Goal: Information Seeking & Learning: Learn about a topic

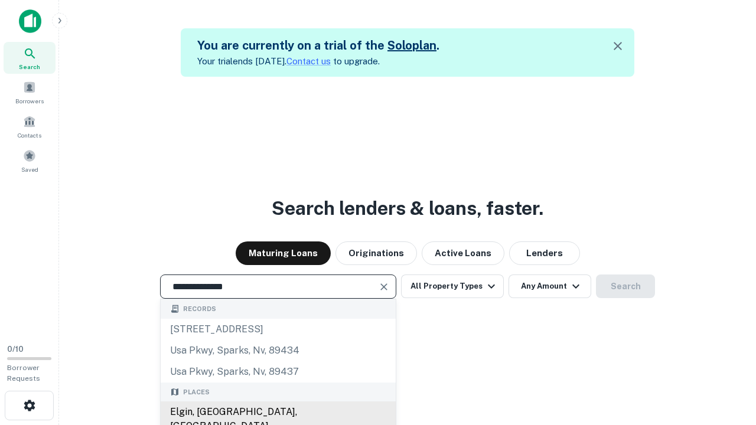
click at [278, 412] on div "Elgin, IL, USA" at bounding box center [278, 419] width 235 height 35
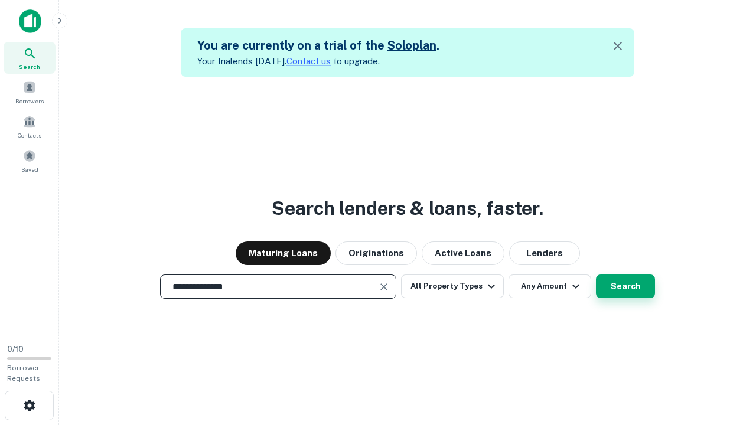
type input "**********"
click at [596, 275] on button "Search" at bounding box center [625, 287] width 59 height 24
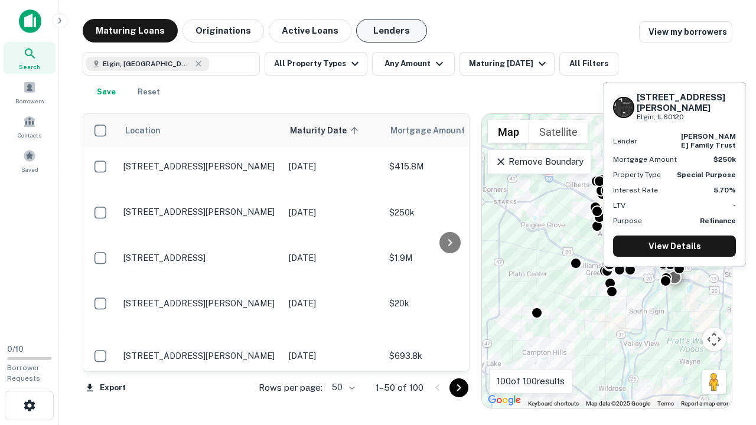
click at [392, 31] on button "Lenders" at bounding box center [391, 31] width 71 height 24
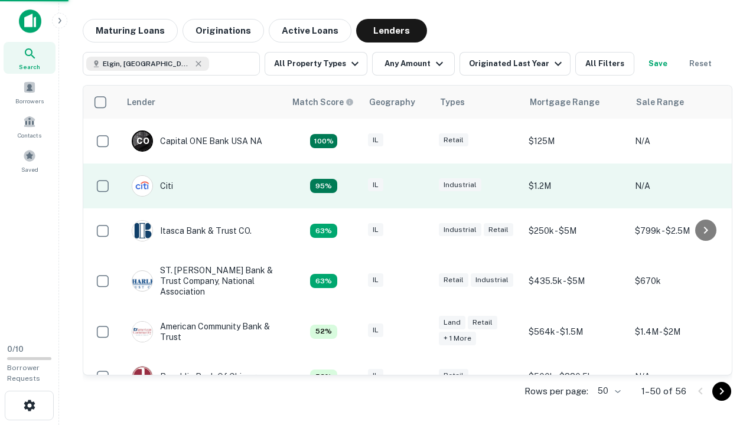
click at [420, 186] on div "IL" at bounding box center [397, 186] width 59 height 16
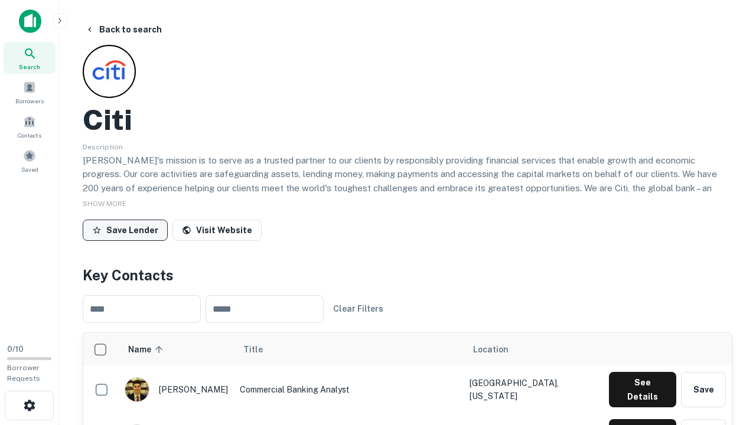
click at [125, 230] on button "Save Lender" at bounding box center [125, 230] width 85 height 21
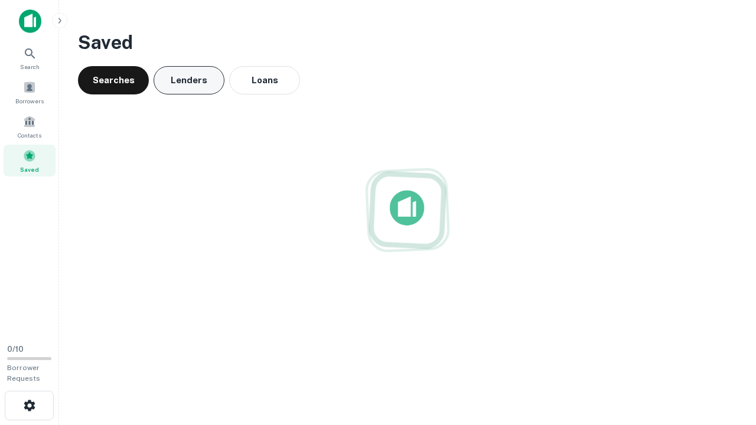
click at [189, 80] on button "Lenders" at bounding box center [189, 80] width 71 height 28
